Goal: Task Accomplishment & Management: Manage account settings

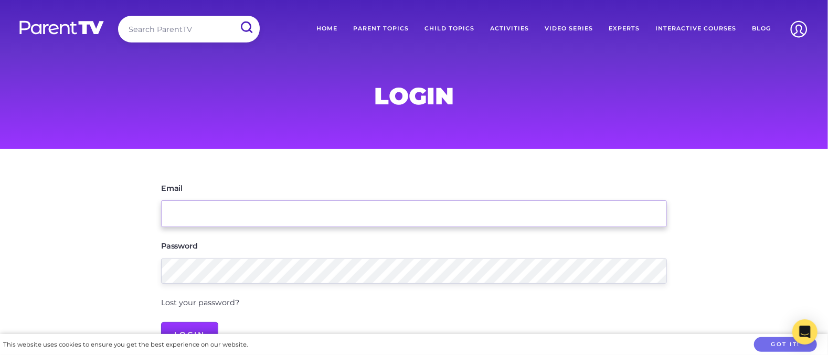
click at [212, 200] on input "Email" at bounding box center [414, 213] width 506 height 27
type input "[EMAIL_ADDRESS][DOMAIN_NAME]"
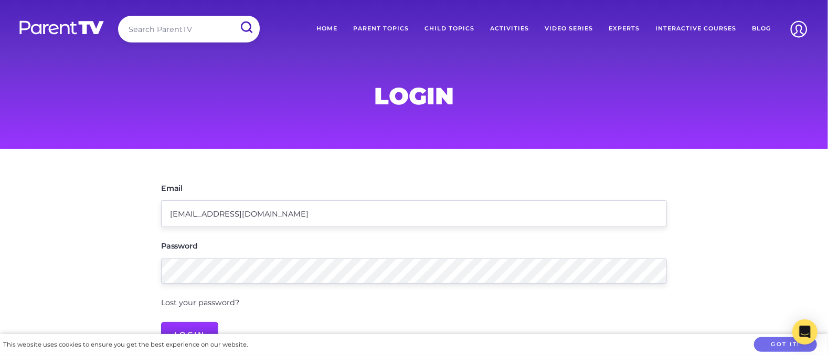
click at [189, 298] on link "Lost your password?" at bounding box center [200, 302] width 78 height 9
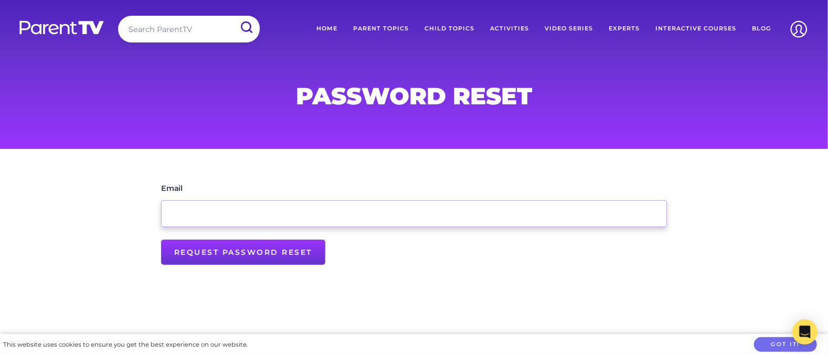
click at [202, 200] on input "Email" at bounding box center [414, 213] width 506 height 27
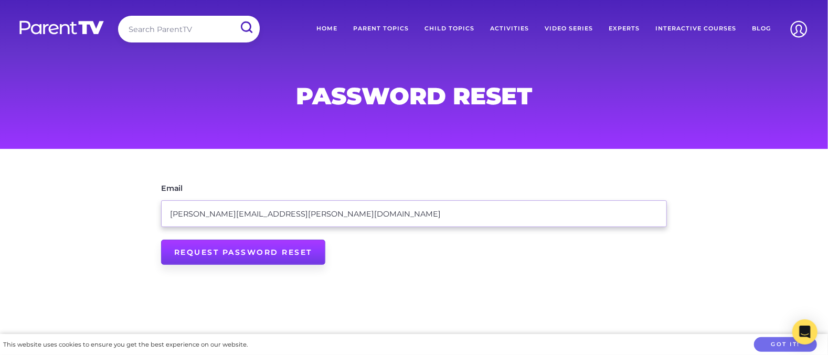
type input "lynette.wallis@suchaplaincy.org.au"
click at [221, 240] on input "Request Password Reset" at bounding box center [243, 252] width 164 height 25
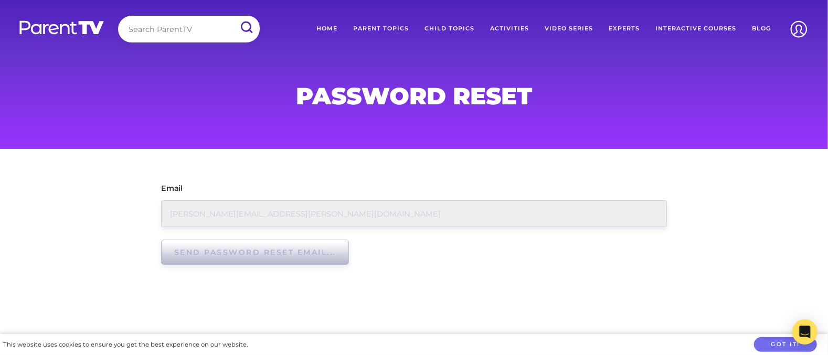
type input "Request Password Reset"
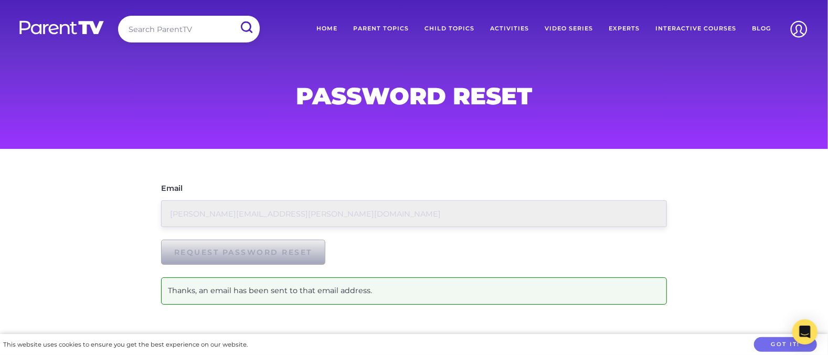
click at [338, 28] on link "Home" at bounding box center [326, 29] width 37 height 26
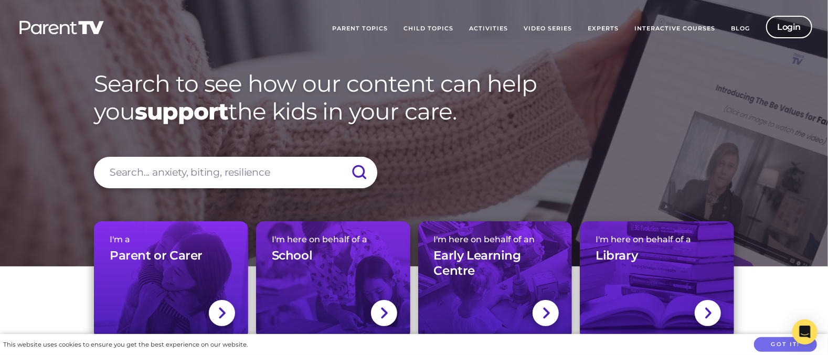
click at [788, 22] on link "Login" at bounding box center [789, 27] width 47 height 23
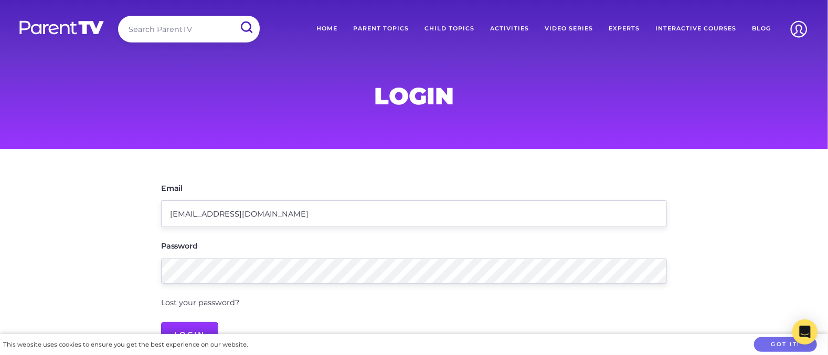
type input "lpwallis@westnet.com.au"
click at [206, 298] on link "Lost your password?" at bounding box center [200, 302] width 78 height 9
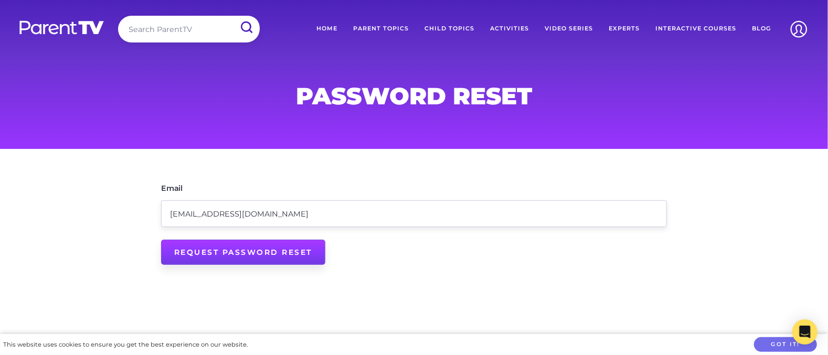
type input "[EMAIL_ADDRESS][DOMAIN_NAME]"
click at [231, 240] on input "Request Password Reset" at bounding box center [243, 252] width 164 height 25
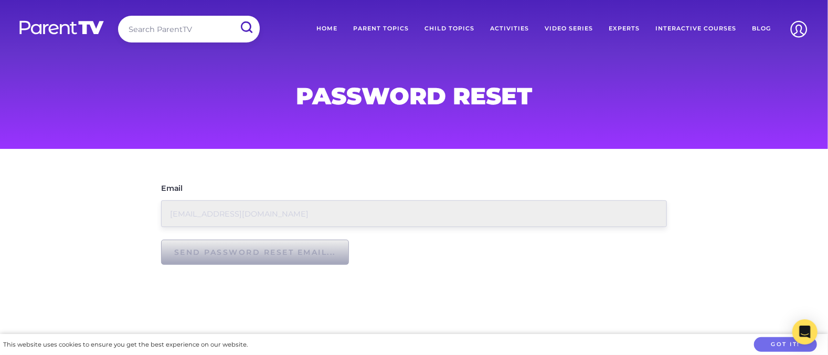
type input "Request Password Reset"
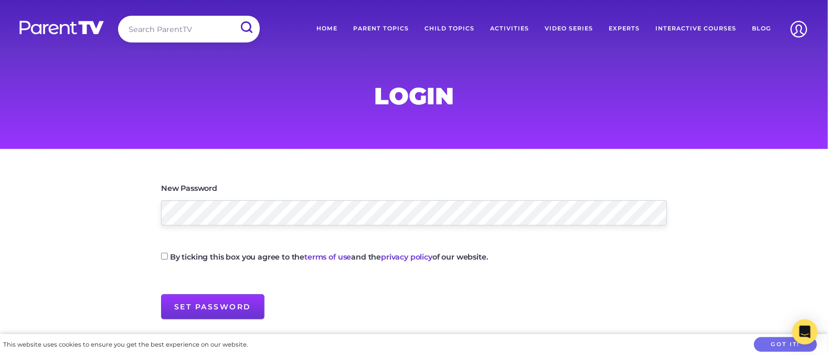
click at [164, 253] on input "By ticking this box you agree to the terms of use and the privacy policy of our…" at bounding box center [164, 256] width 7 height 7
checkbox input "true"
click at [211, 294] on input "Set Password" at bounding box center [212, 306] width 103 height 25
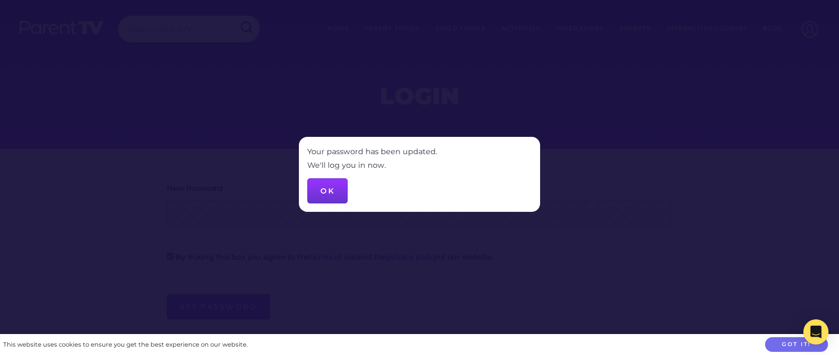
click at [573, 103] on div at bounding box center [419, 177] width 839 height 355
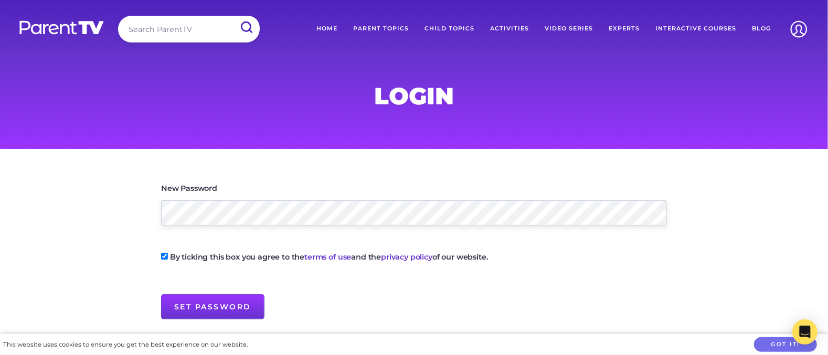
click at [481, 243] on fieldset "By ticking this box you agree to the terms of use and the privacy policy of our…" at bounding box center [414, 278] width 506 height 81
click at [345, 28] on link "Home" at bounding box center [326, 29] width 37 height 26
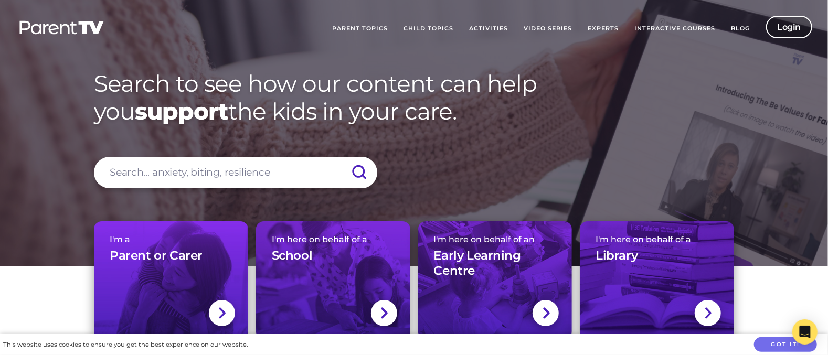
click at [788, 22] on link "Login" at bounding box center [789, 27] width 47 height 23
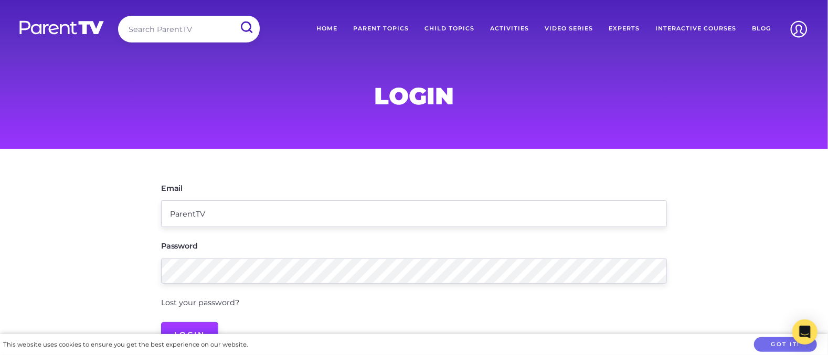
click at [183, 322] on input "Login" at bounding box center [189, 334] width 57 height 25
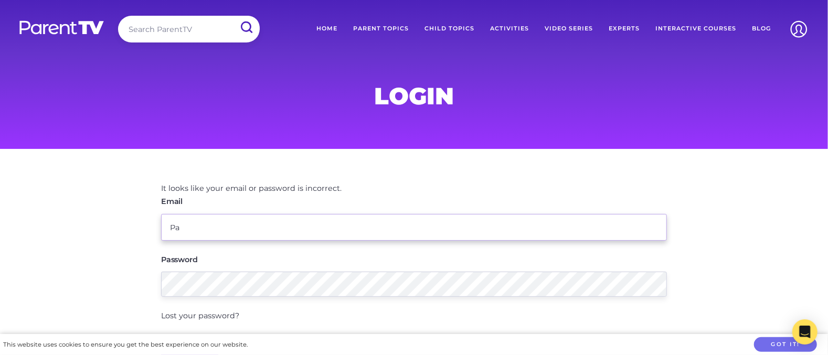
type input "P"
type input "lpwallis@westnet.com.au"
click at [184, 336] on input "Login" at bounding box center [189, 348] width 57 height 25
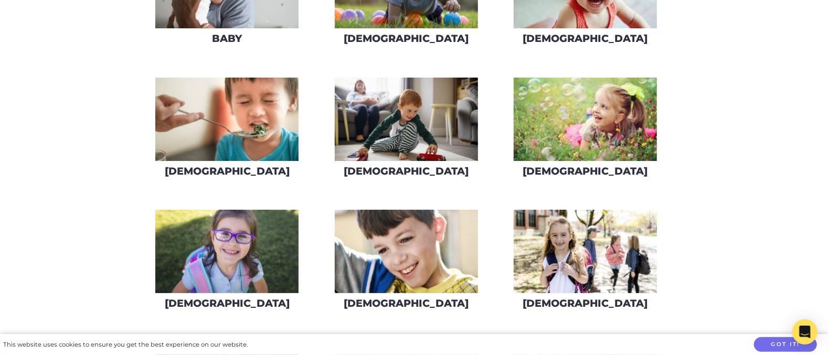
scroll to position [378, 0]
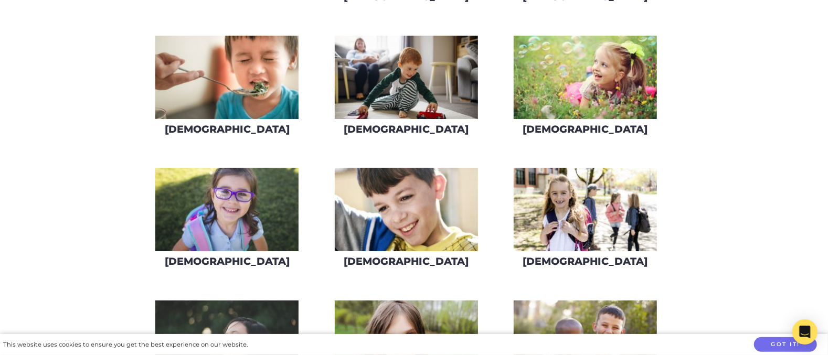
click at [433, 191] on img at bounding box center [406, 209] width 143 height 83
